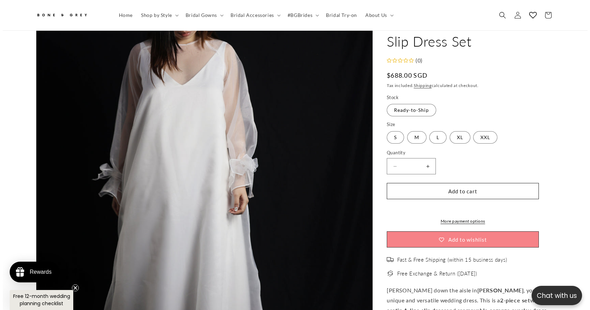
scroll to position [134, 0]
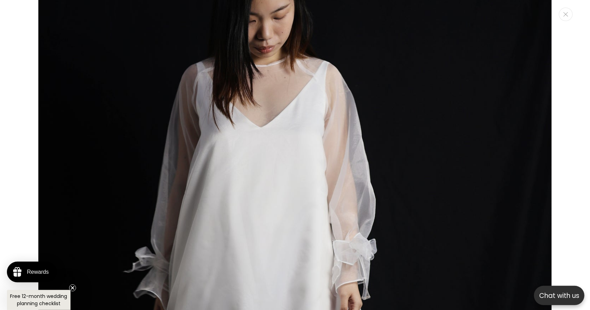
scroll to position [0, 0]
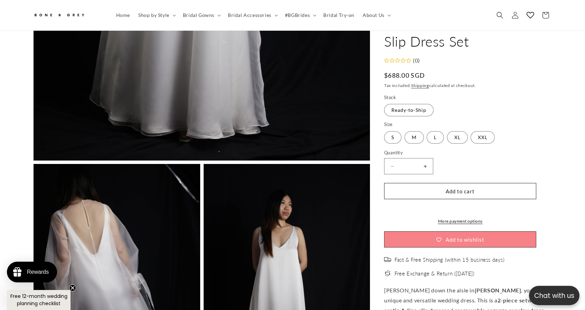
drag, startPoint x: 349, startPoint y: 116, endPoint x: 260, endPoint y: 103, distance: 90.4
click at [34, 161] on button "Open media 1 in modal" at bounding box center [34, 161] width 0 height 0
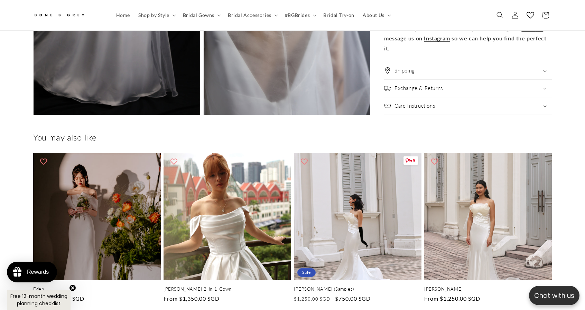
scroll to position [0, 190]
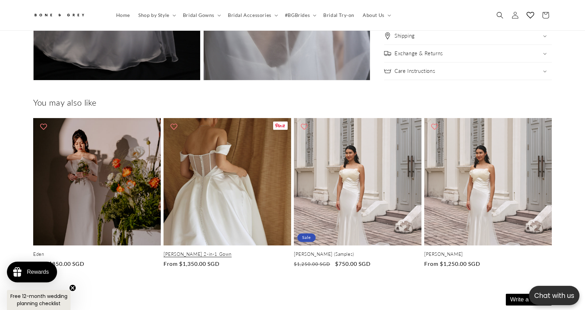
scroll to position [0, 190]
